Goal: Information Seeking & Learning: Find specific fact

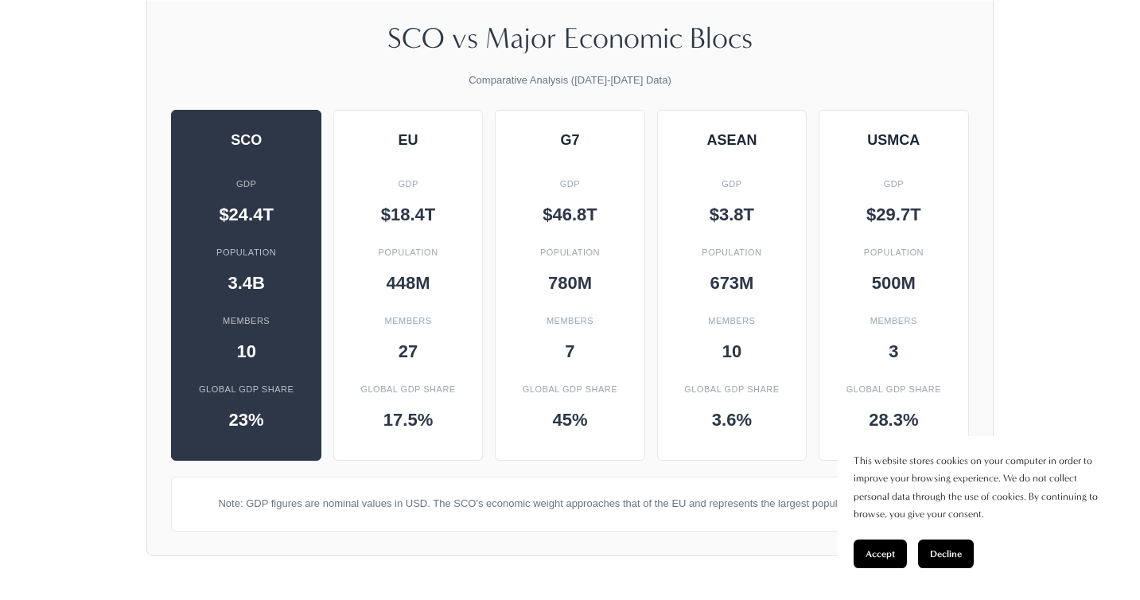
scroll to position [1926, 0]
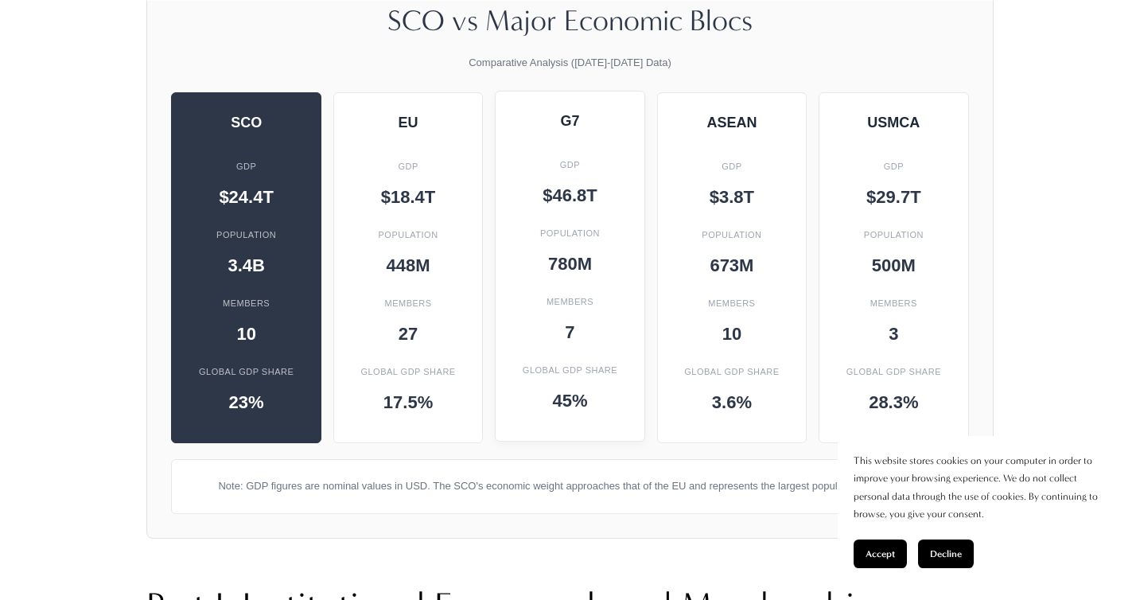
click at [565, 134] on div "G7 GDP $46.8T Population 780M Members 7 Global GDP Share 45%" at bounding box center [570, 266] width 150 height 351
click at [579, 151] on div "GDP" at bounding box center [570, 165] width 116 height 28
click at [579, 182] on div "$46.8T" at bounding box center [570, 196] width 116 height 28
click at [580, 251] on div "780M" at bounding box center [570, 265] width 116 height 28
click at [569, 393] on div "45%" at bounding box center [570, 401] width 116 height 28
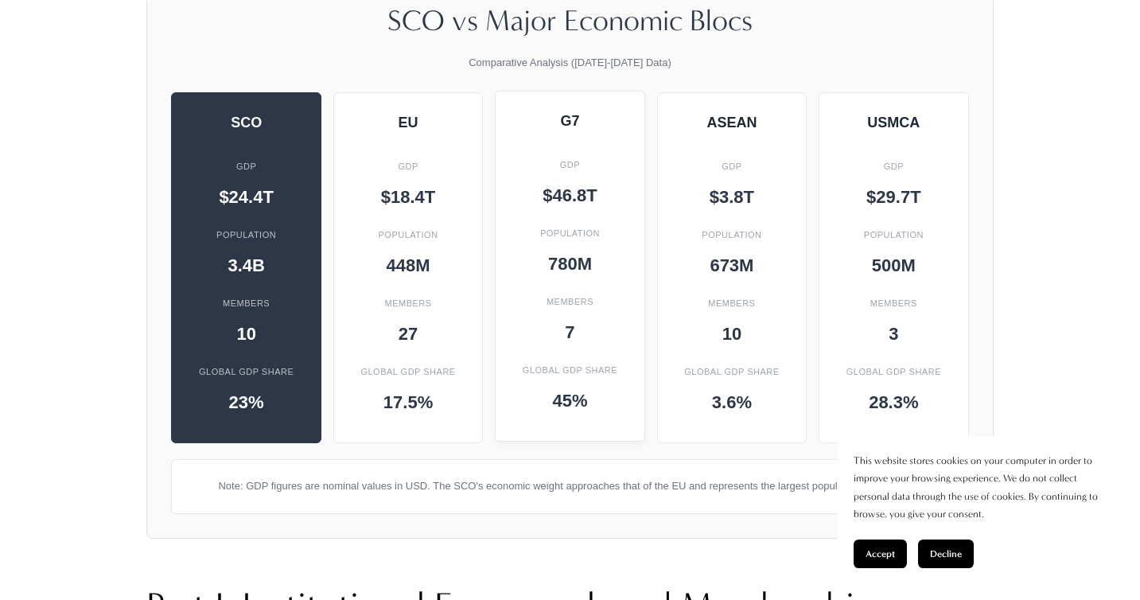
click at [566, 225] on div "Population" at bounding box center [570, 234] width 116 height 28
click at [561, 119] on div "G7" at bounding box center [570, 121] width 116 height 28
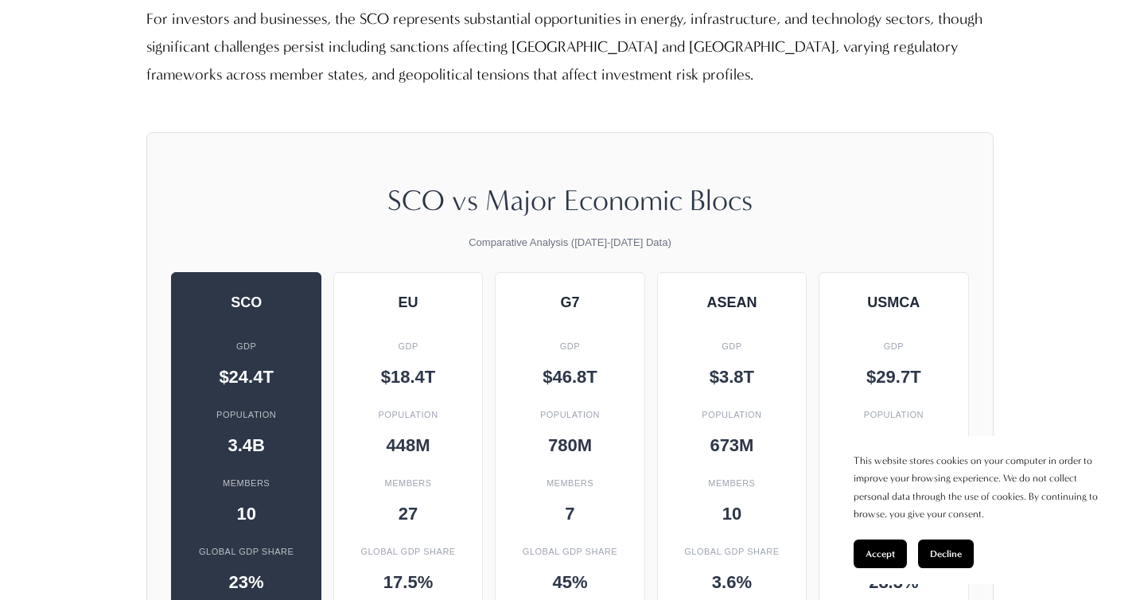
scroll to position [1779, 0]
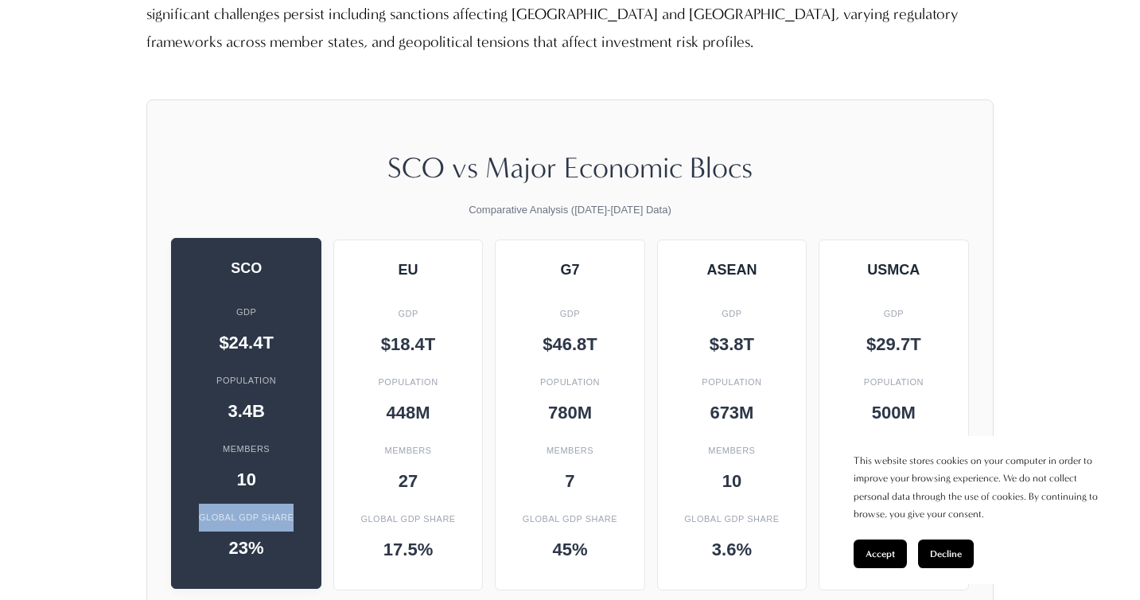
drag, startPoint x: 194, startPoint y: 502, endPoint x: 306, endPoint y: 499, distance: 111.4
click at [306, 499] on div "SCO GDP $24.4T Population 3.4B Members 10 Global GDP Share 23%" at bounding box center [246, 413] width 150 height 351
copy div "Global GDP Share"
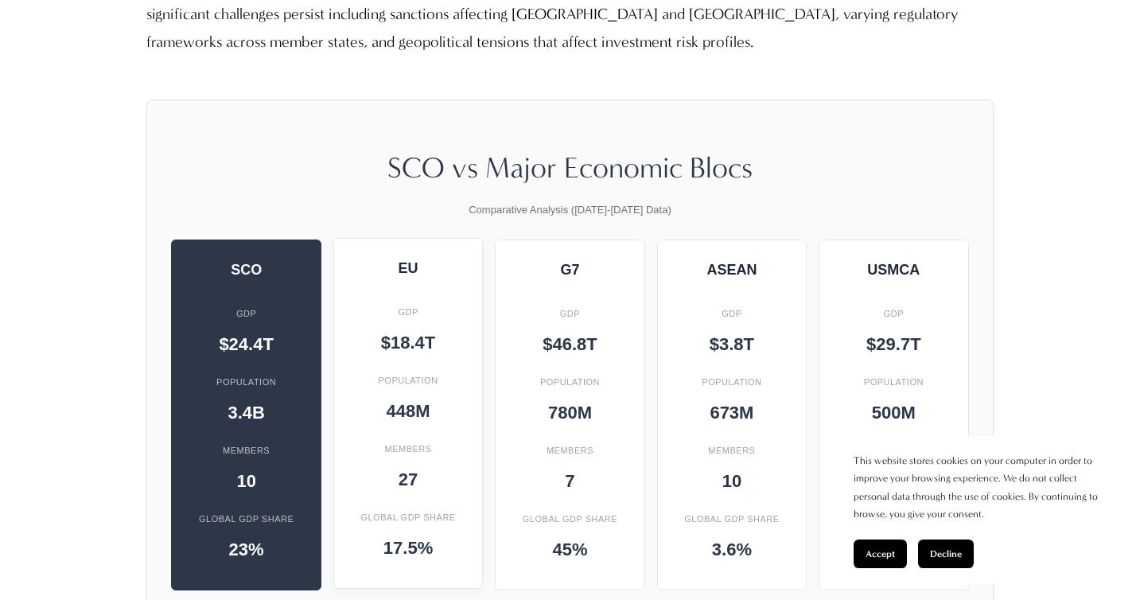
click at [422, 535] on div "17.5%" at bounding box center [408, 549] width 116 height 28
click at [410, 256] on div "EU" at bounding box center [408, 269] width 116 height 28
click at [551, 267] on div "G7" at bounding box center [570, 269] width 116 height 28
click at [590, 535] on div "45%" at bounding box center [570, 549] width 116 height 28
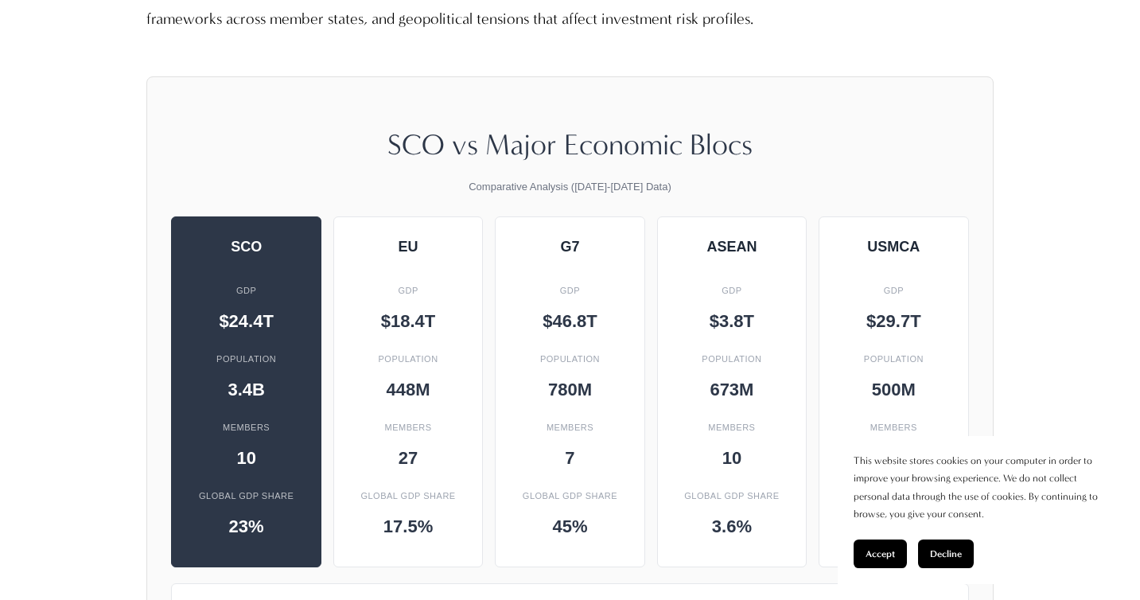
scroll to position [1803, 0]
click at [889, 555] on span "Accept" at bounding box center [880, 553] width 29 height 11
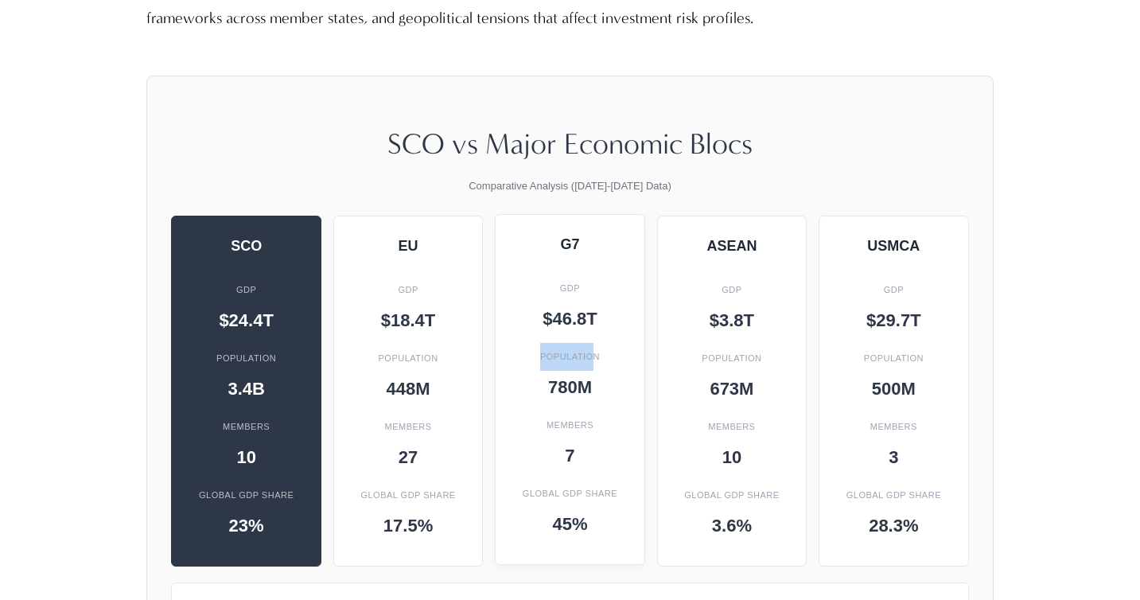
click at [594, 329] on div "G7 GDP $46.8T Population 780M Members 7 Global GDP Share 45%" at bounding box center [570, 389] width 150 height 351
click at [593, 311] on div "$46.8T" at bounding box center [570, 320] width 116 height 28
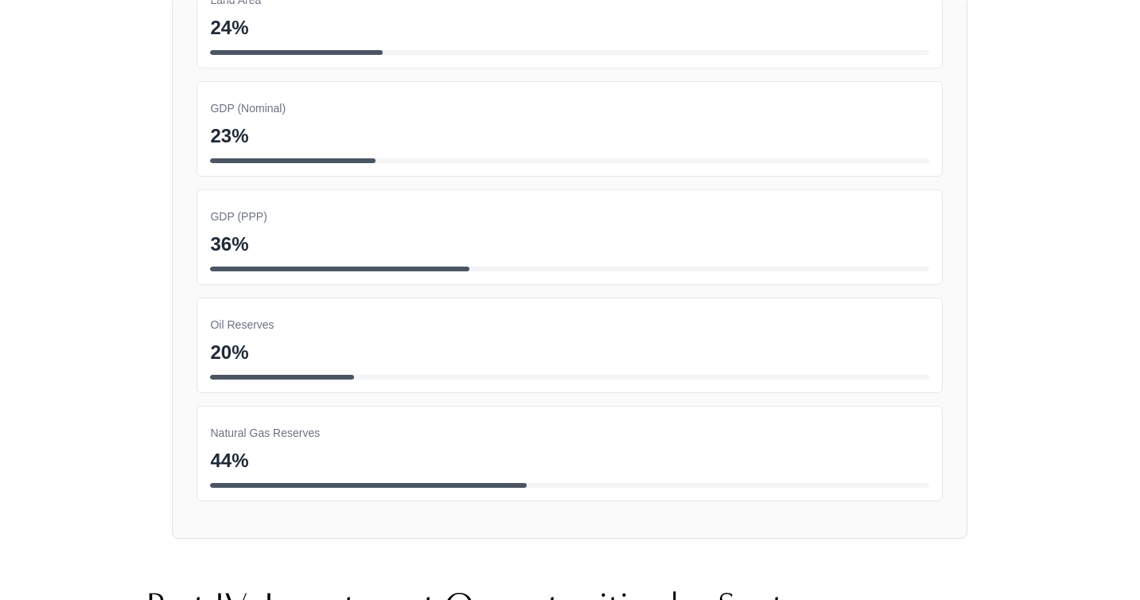
scroll to position [7266, 1]
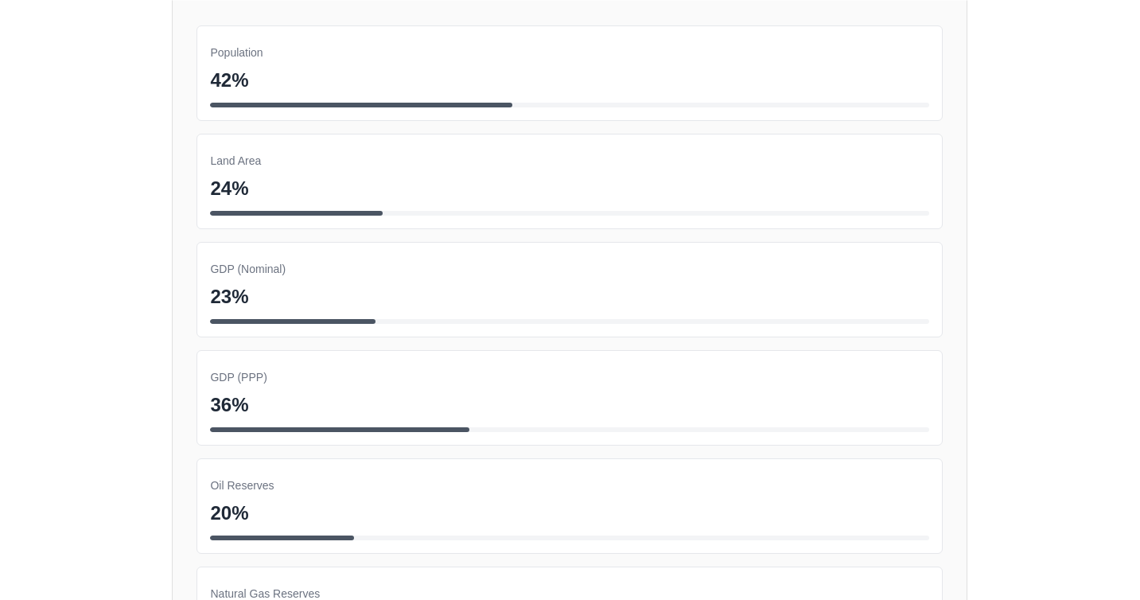
click at [277, 364] on div "GDP (PPP)" at bounding box center [569, 378] width 719 height 28
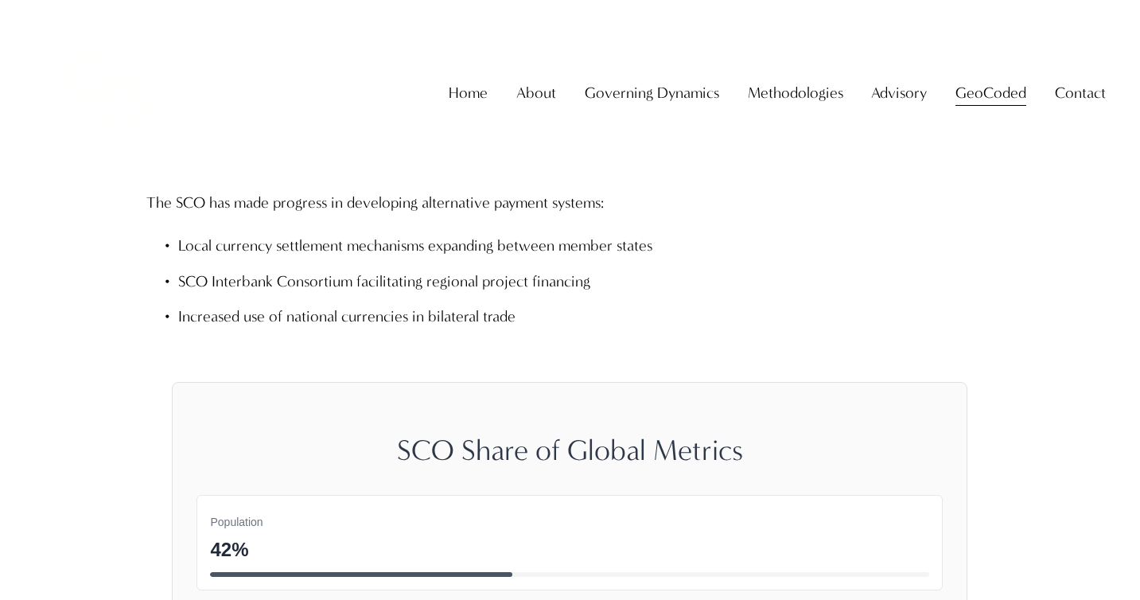
scroll to position [6794, 0]
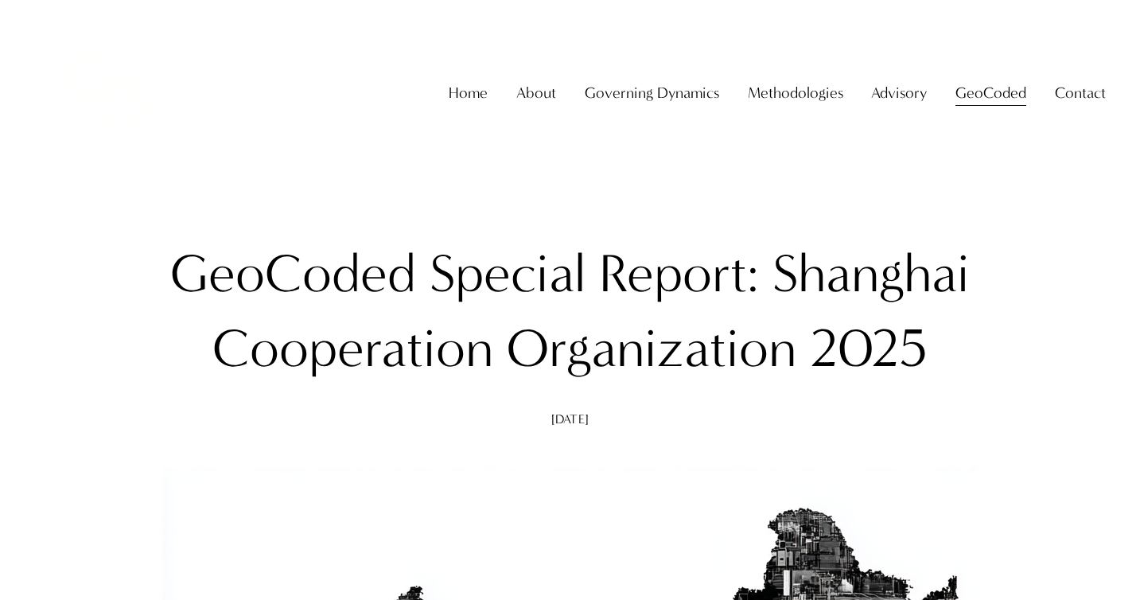
scroll to position [-10, 0]
